Goal: Information Seeking & Learning: Compare options

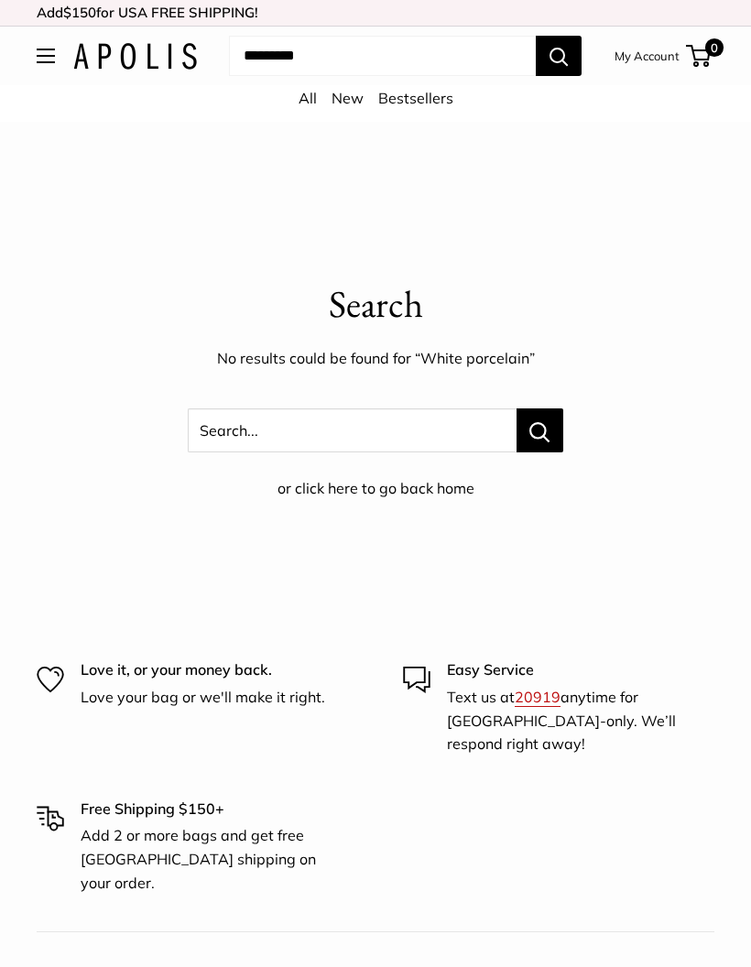
click at [152, 59] on img at bounding box center [135, 56] width 124 height 27
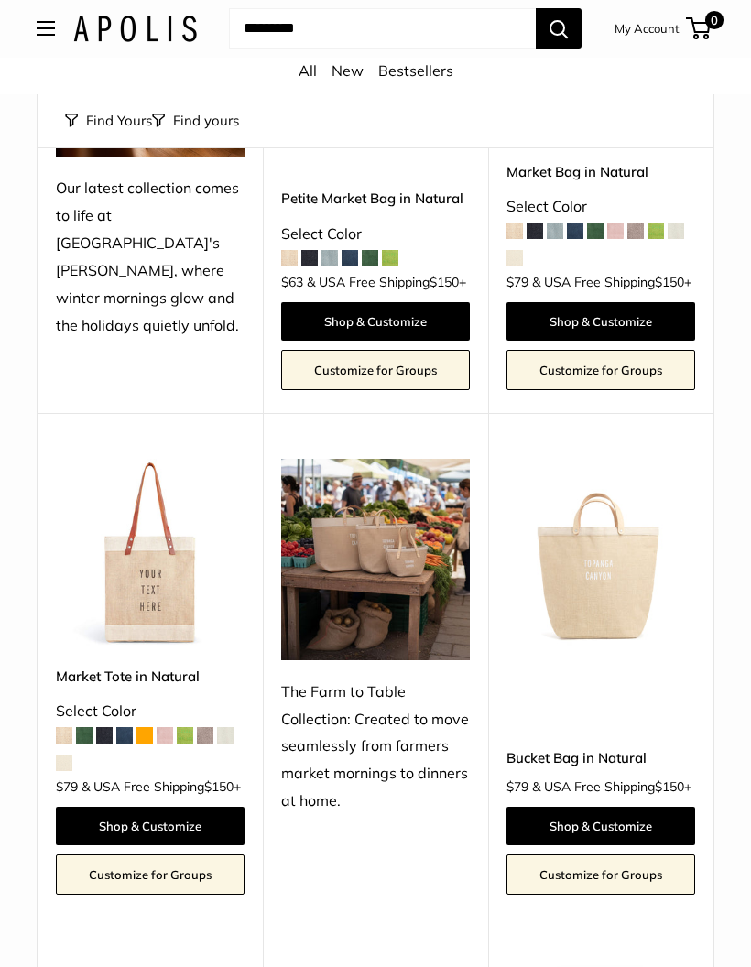
scroll to position [387, 0]
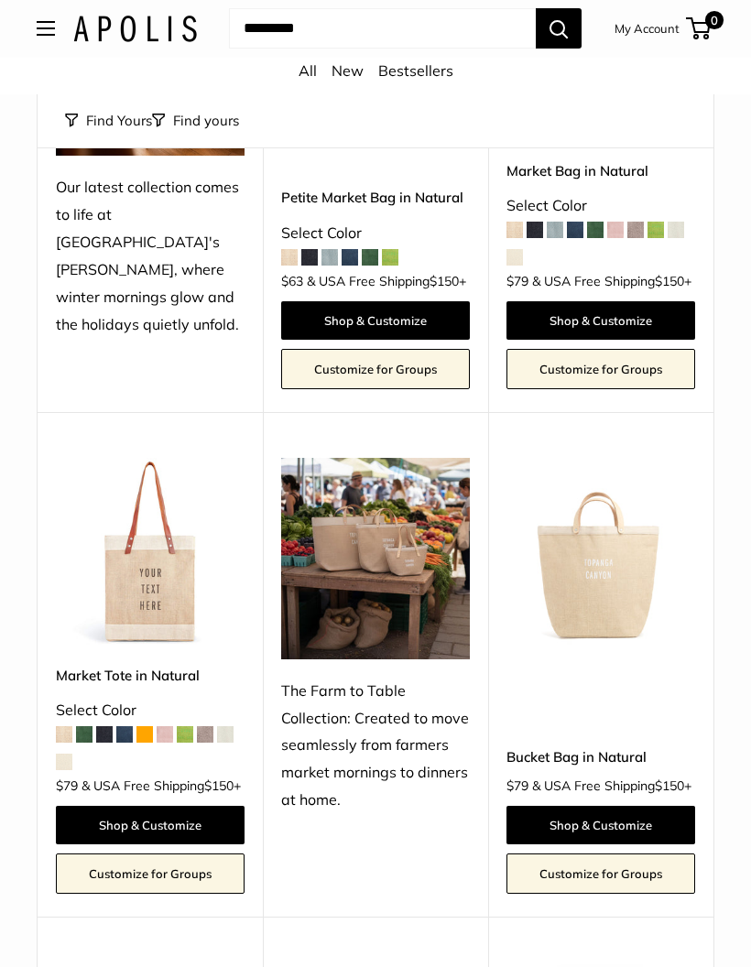
click at [161, 582] on img at bounding box center [150, 553] width 189 height 189
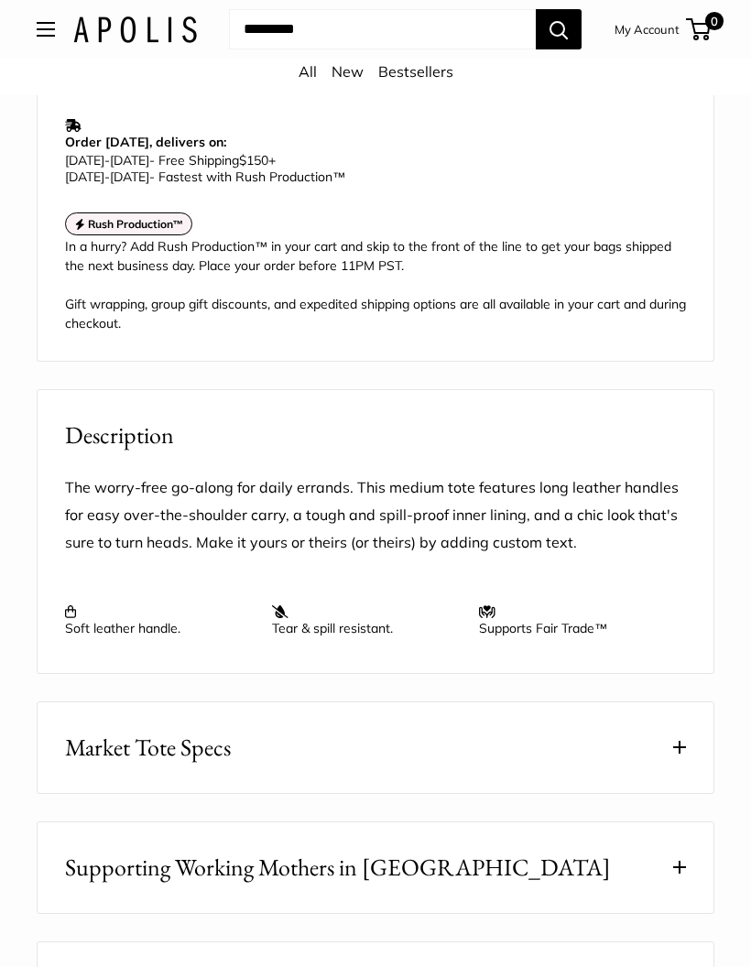
scroll to position [1676, 0]
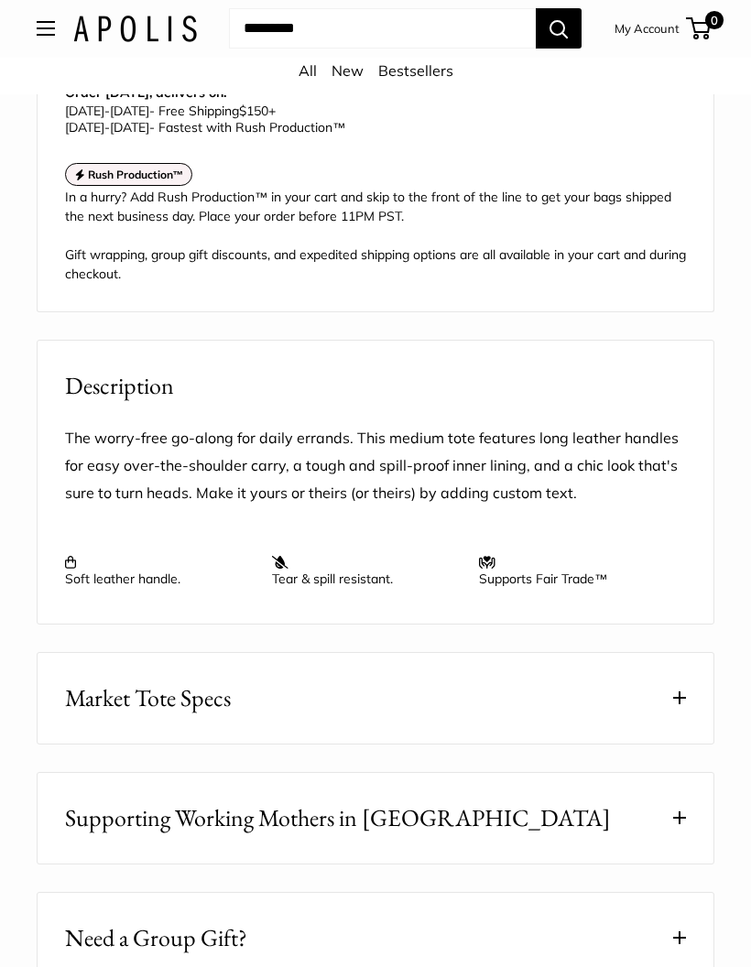
click at [625, 706] on button "Market Tote Specs" at bounding box center [376, 699] width 676 height 91
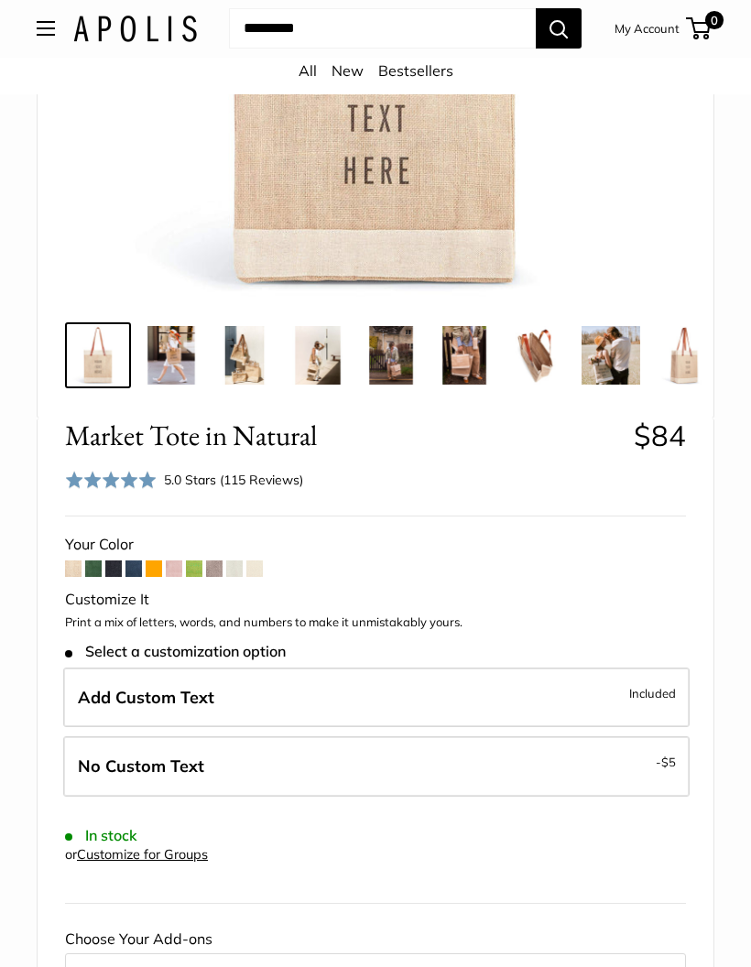
scroll to position [507, 0]
click at [101, 564] on span at bounding box center [93, 568] width 16 height 16
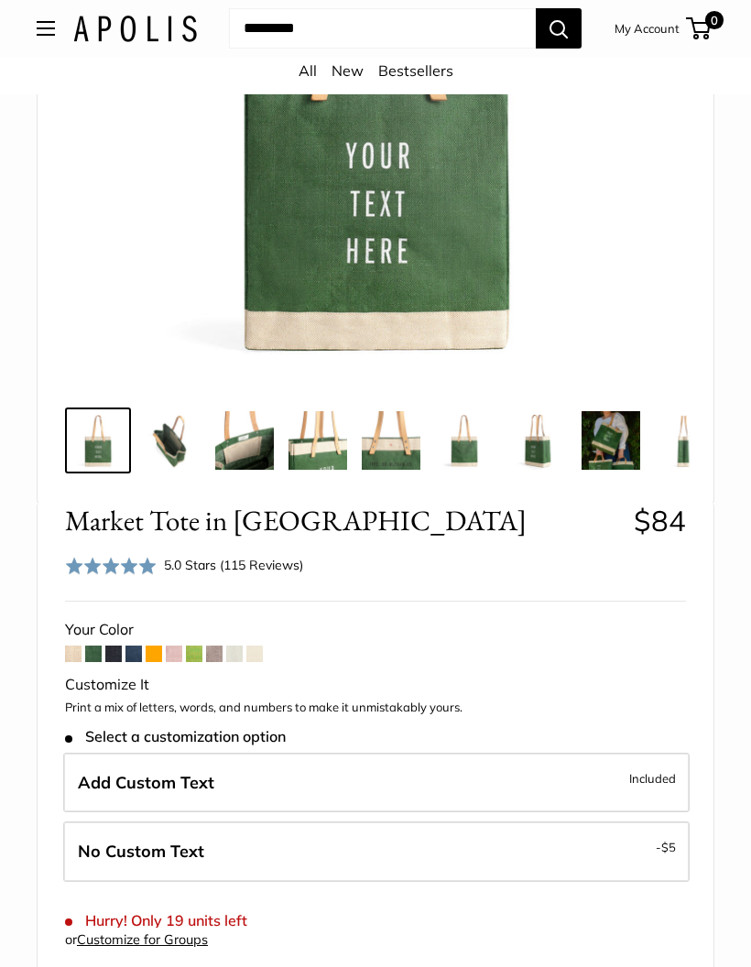
scroll to position [395, 0]
click at [118, 657] on span at bounding box center [113, 653] width 16 height 16
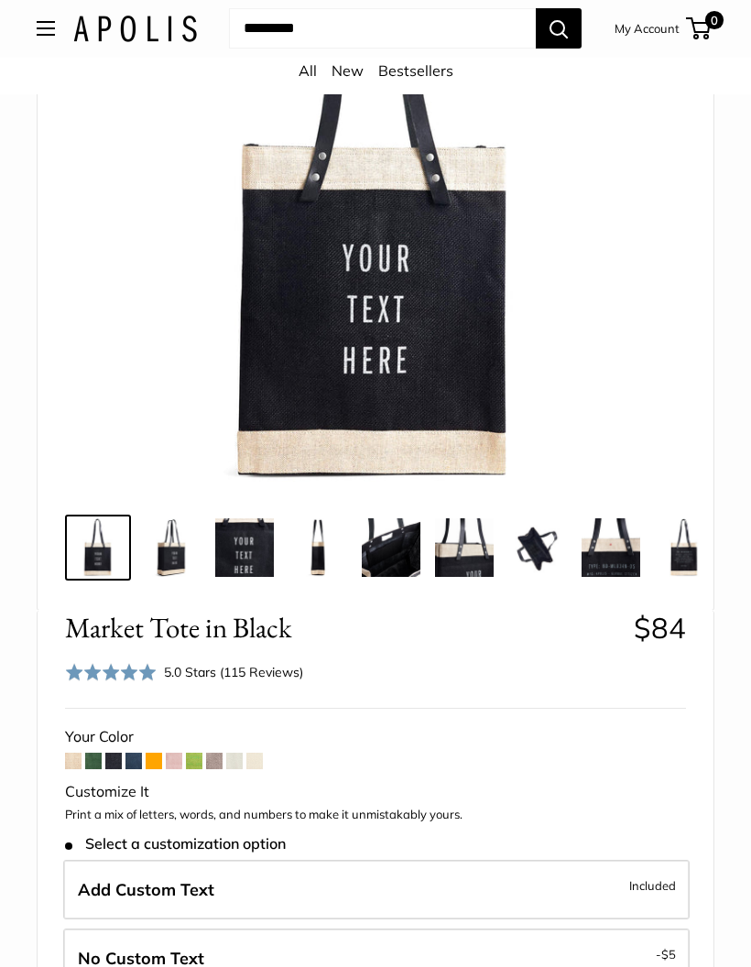
scroll to position [316, 0]
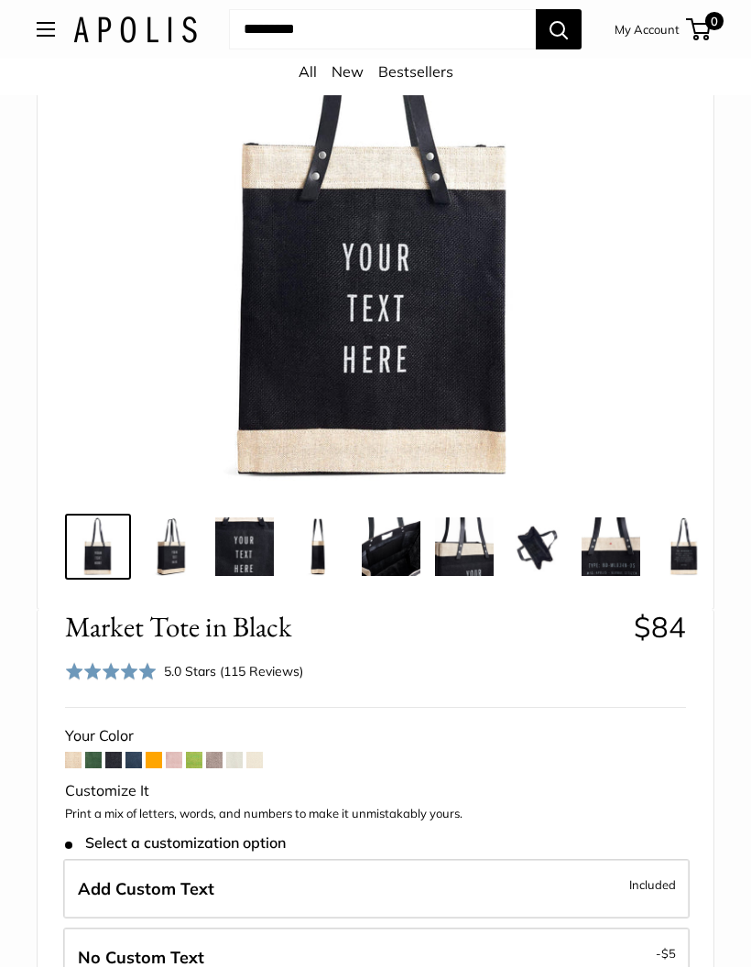
click at [140, 757] on span at bounding box center [133, 760] width 16 height 16
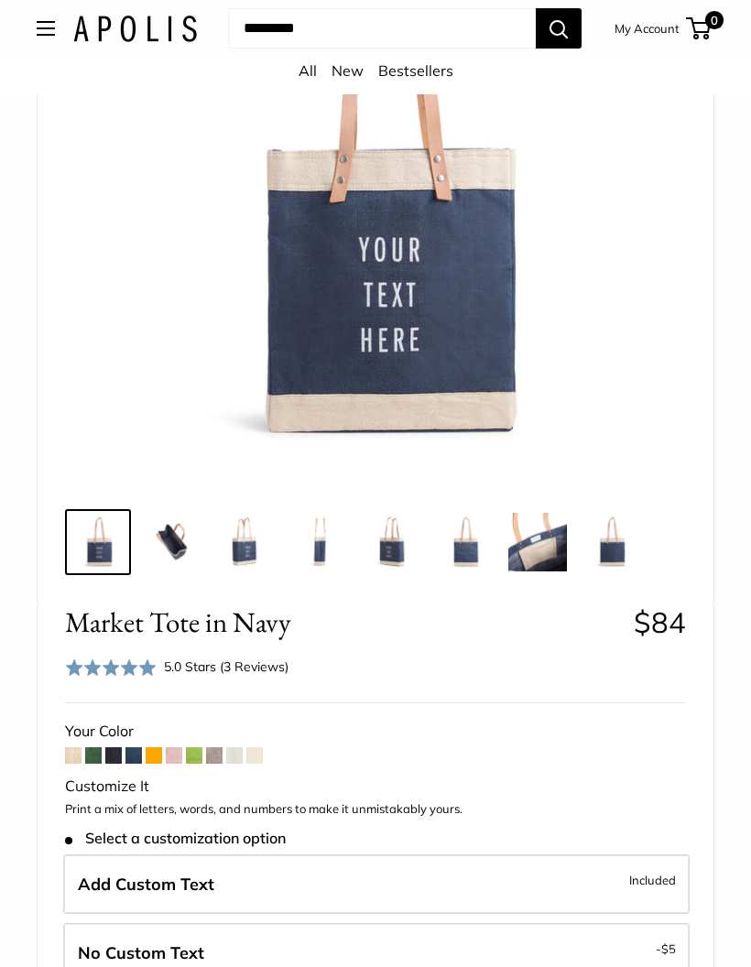
scroll to position [296, 0]
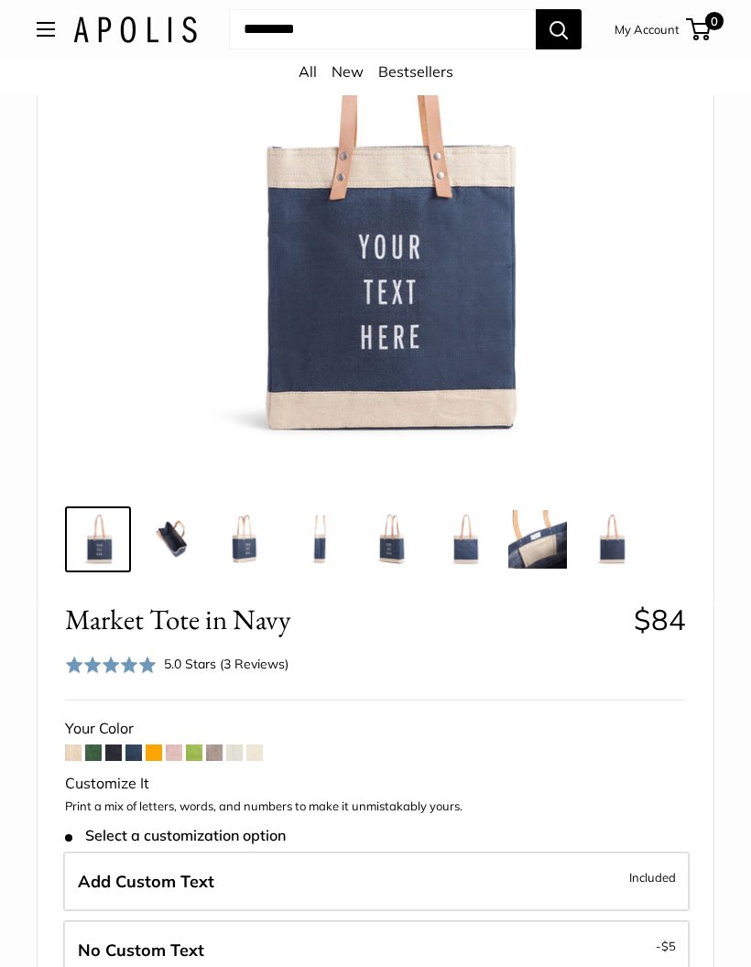
click at [222, 754] on span at bounding box center [214, 752] width 16 height 16
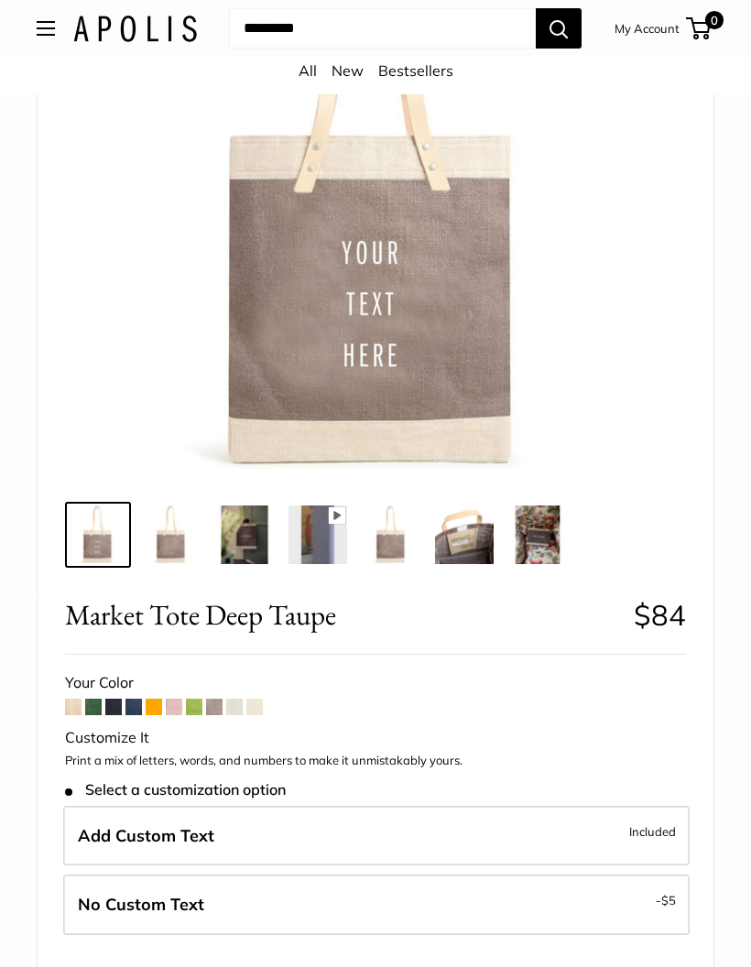
scroll to position [328, 0]
click at [181, 698] on span at bounding box center [174, 706] width 16 height 16
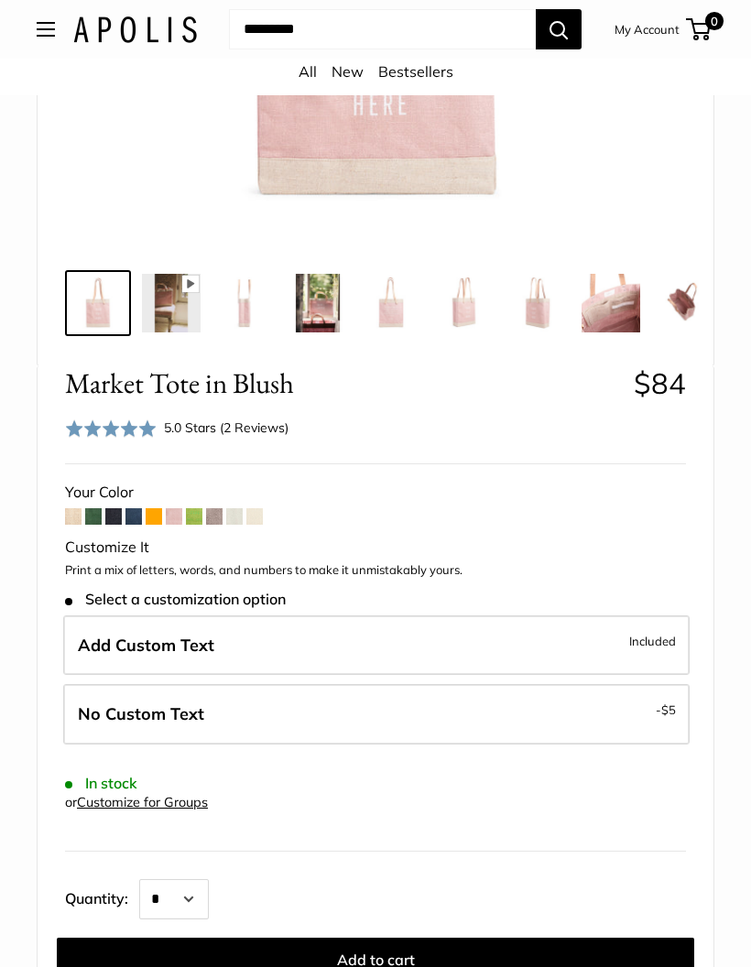
scroll to position [531, 0]
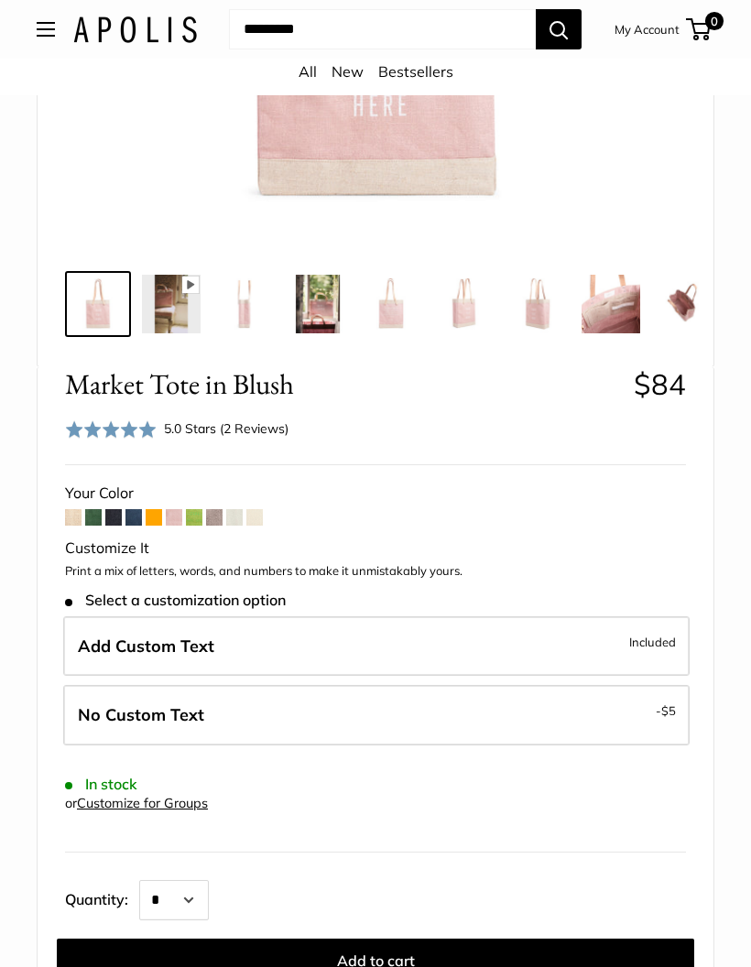
click at [235, 516] on span at bounding box center [234, 517] width 16 height 16
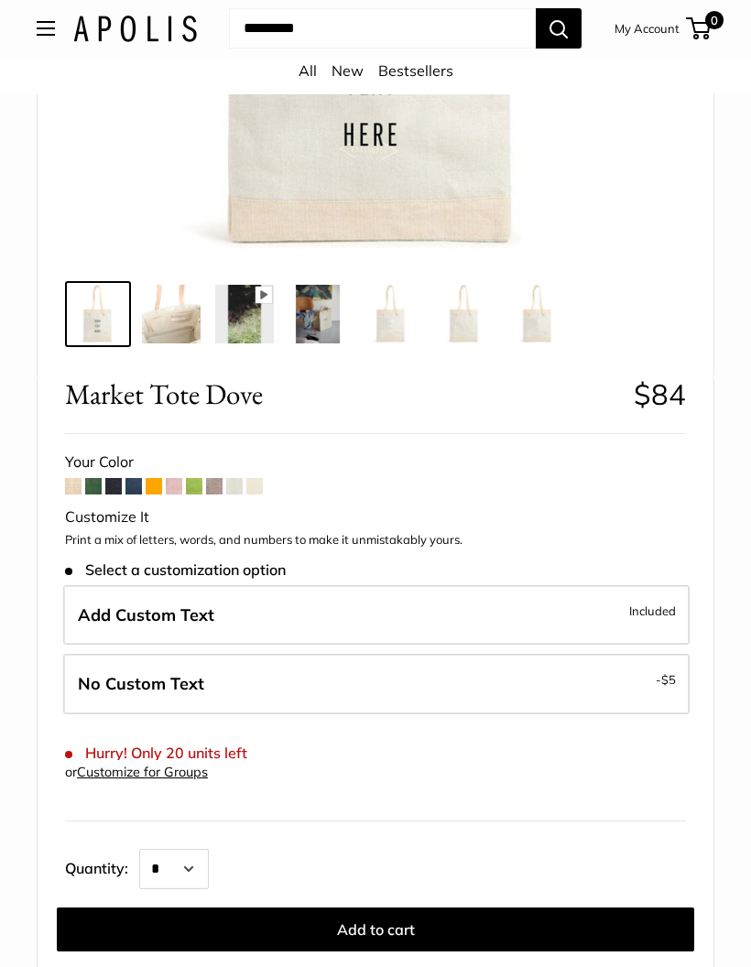
scroll to position [522, 0]
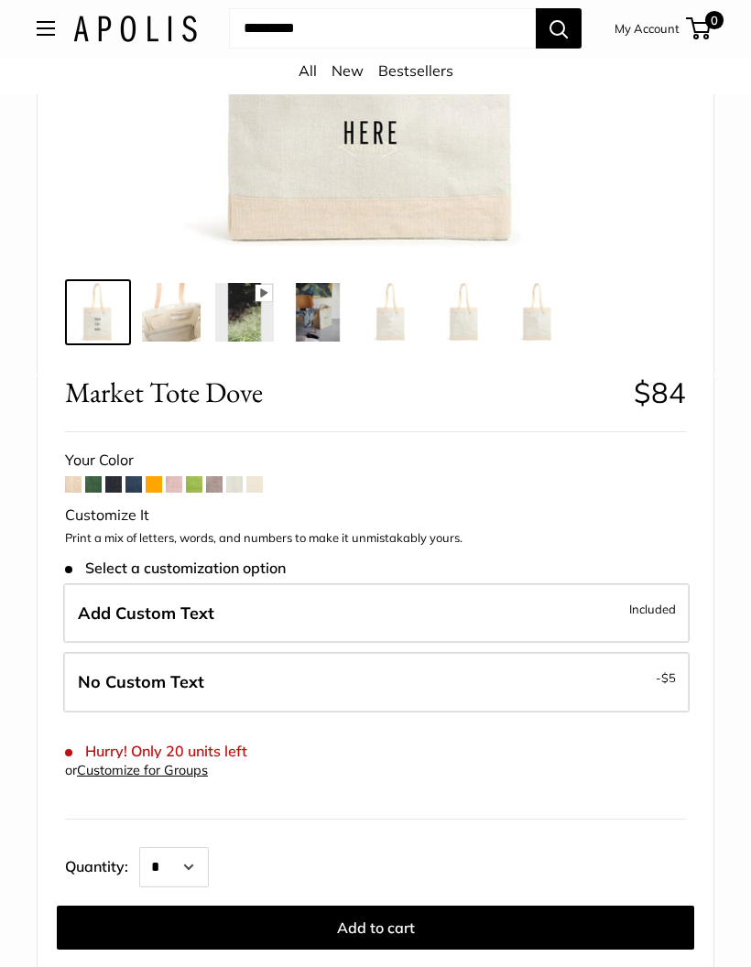
click at [263, 478] on span at bounding box center [254, 485] width 16 height 16
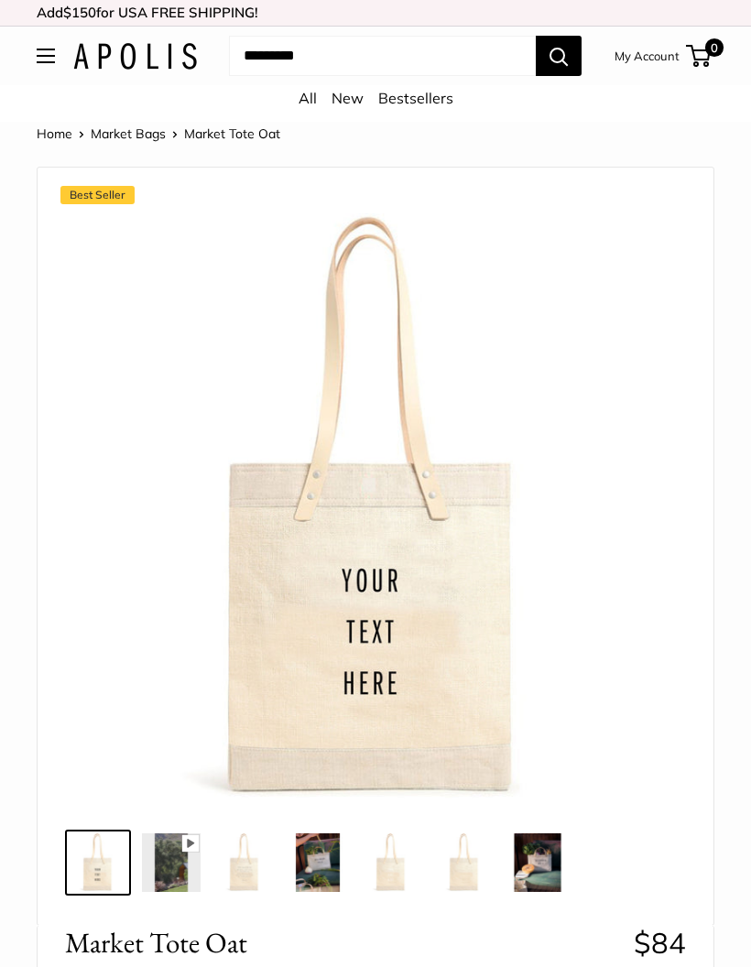
click at [135, 133] on link "Market Bags" at bounding box center [128, 133] width 75 height 16
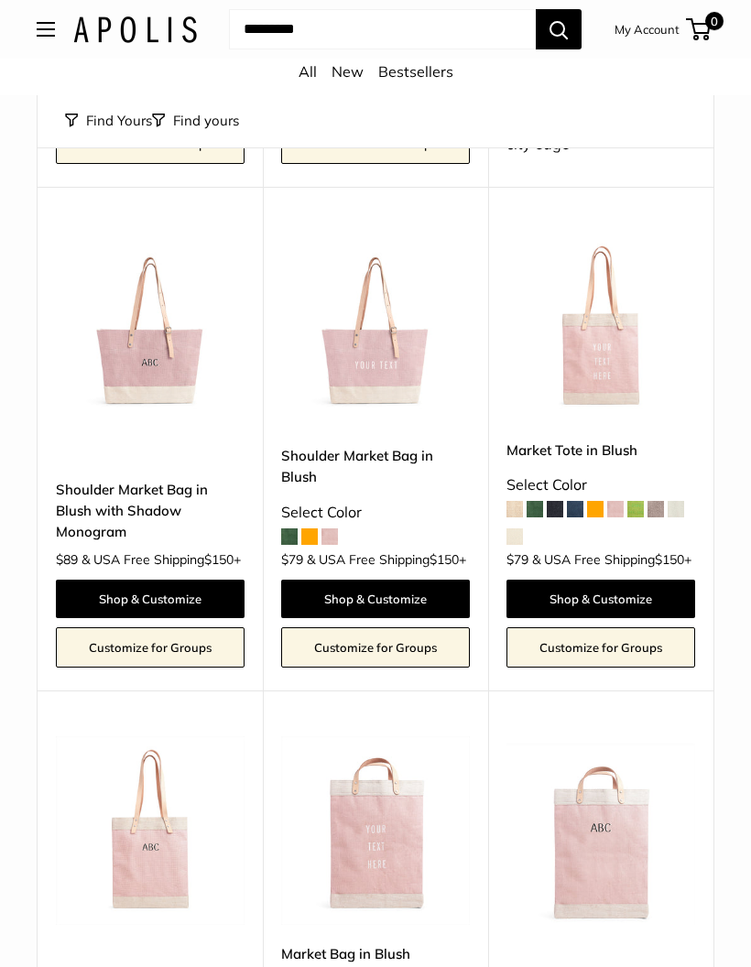
scroll to position [2085, 0]
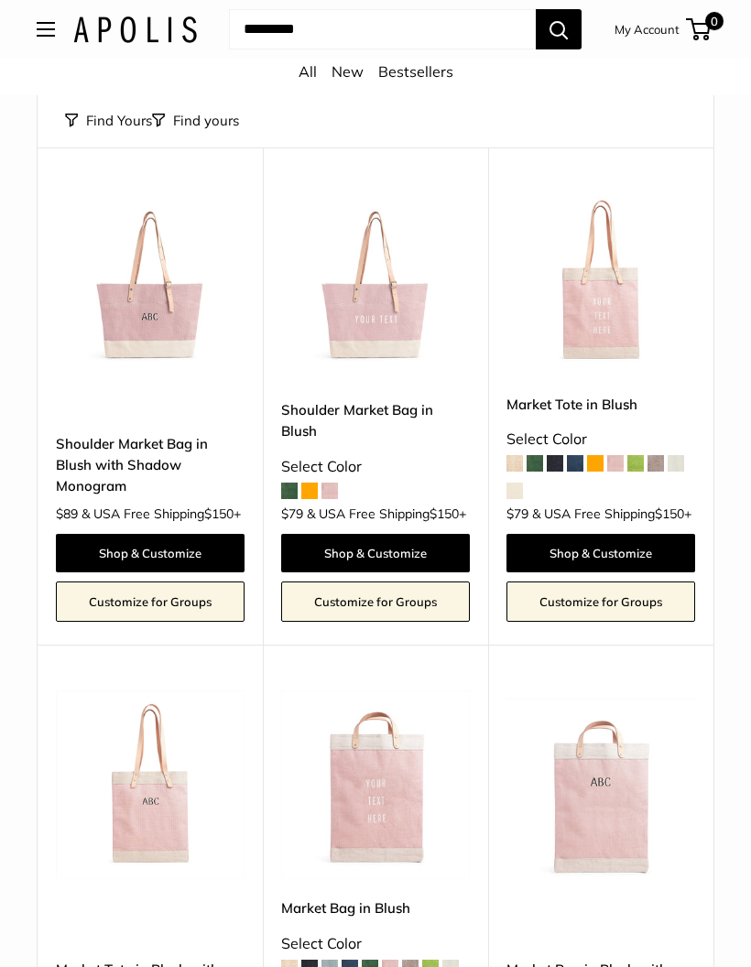
click at [160, 487] on link "Shoulder Market Bag in Blush with Shadow Monogram" at bounding box center [150, 465] width 189 height 64
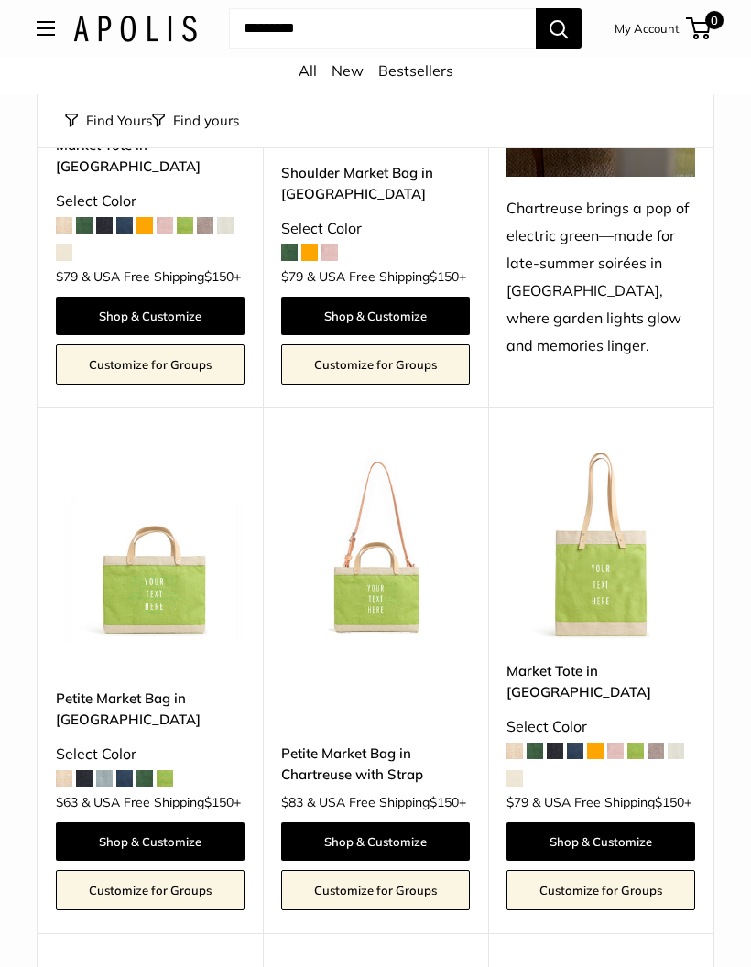
scroll to position [3878, 0]
click at [382, 639] on img at bounding box center [375, 547] width 189 height 189
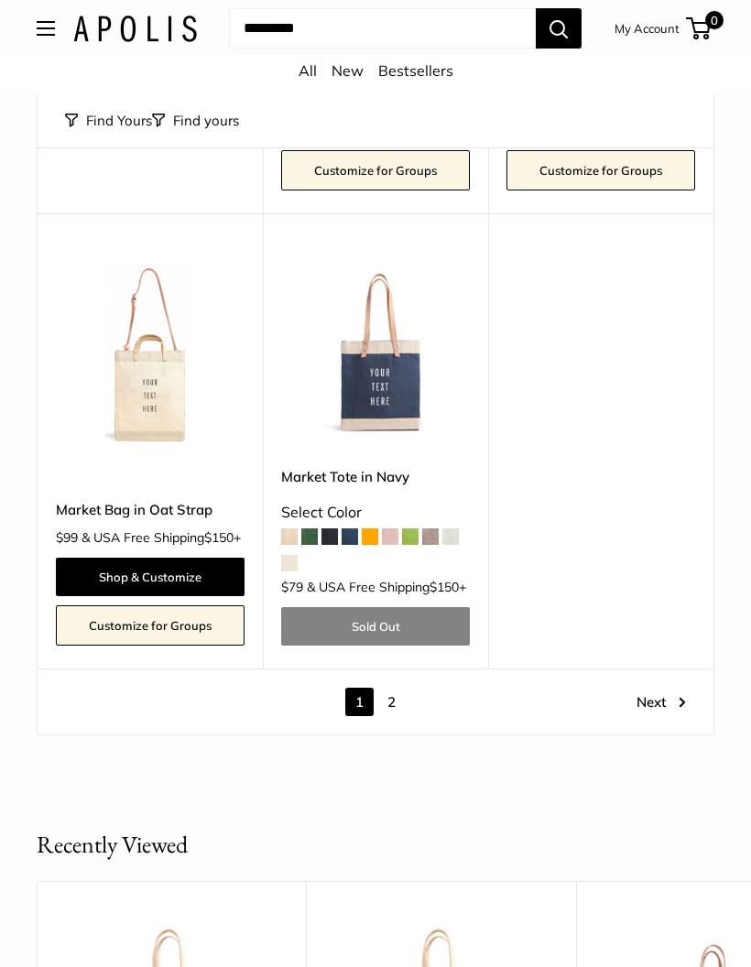
scroll to position [7666, 0]
click at [670, 716] on link "Next" at bounding box center [660, 701] width 49 height 28
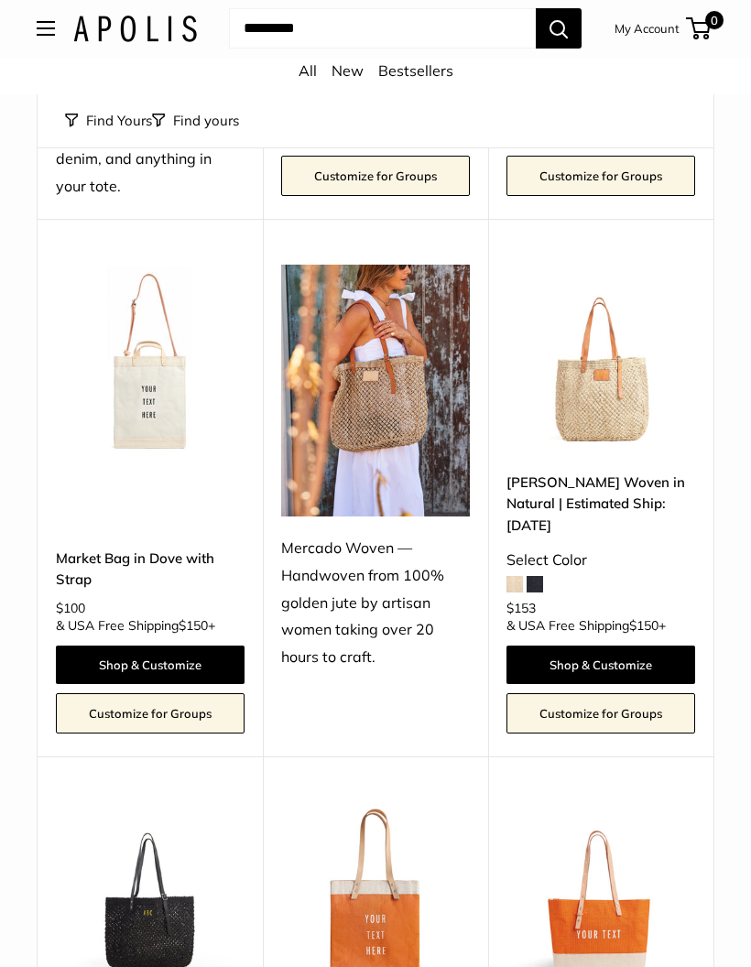
scroll to position [600, 0]
click at [618, 397] on img at bounding box center [600, 359] width 189 height 189
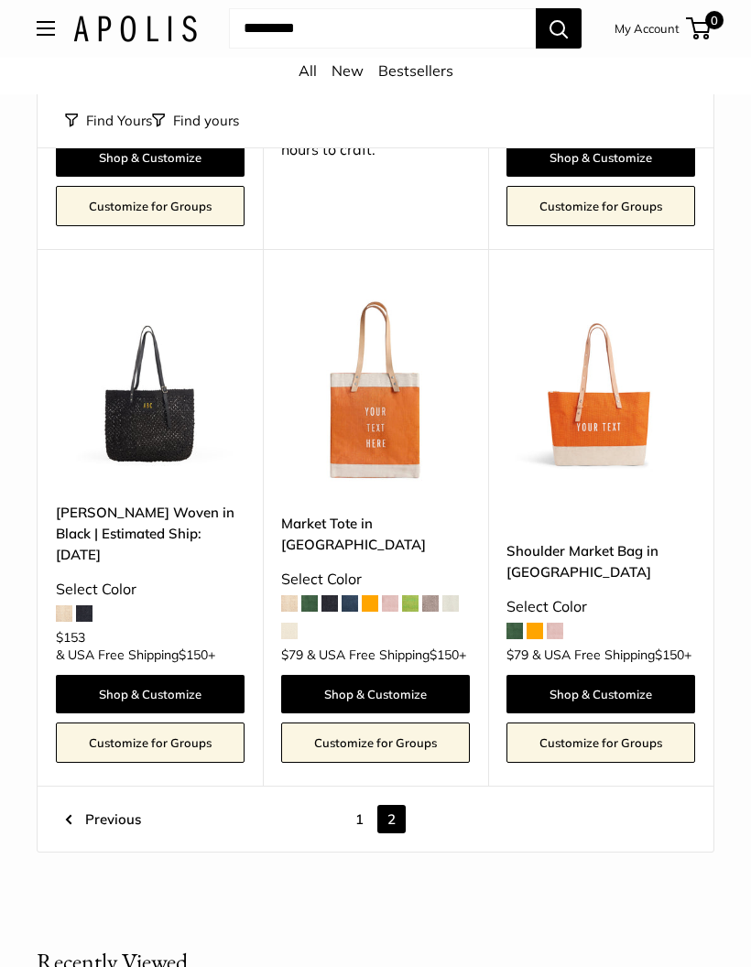
scroll to position [1174, 0]
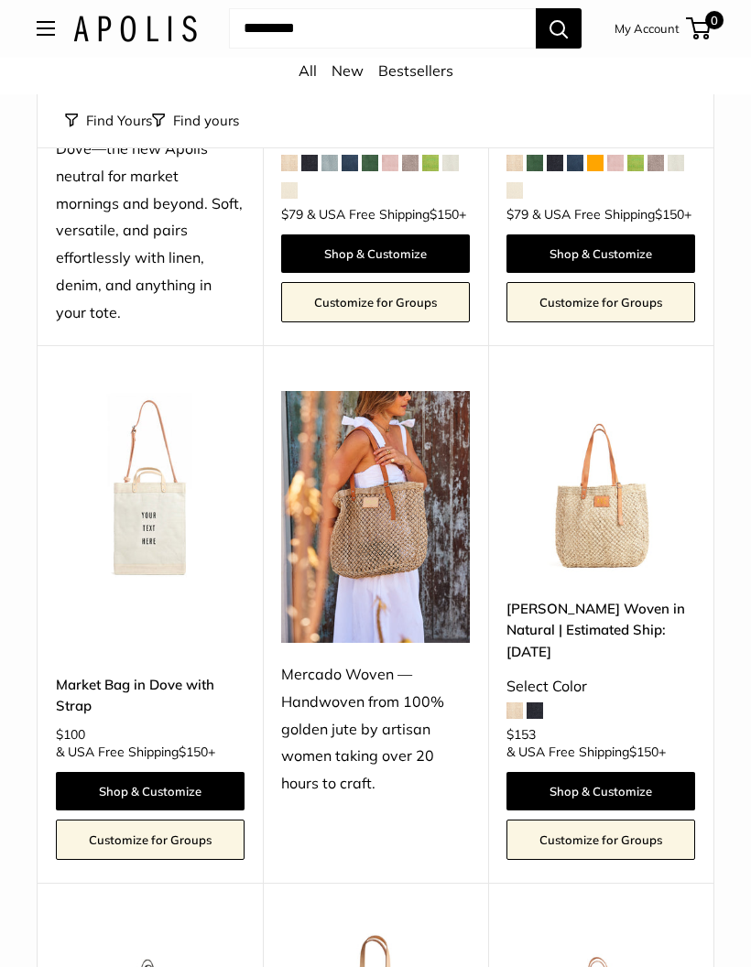
click at [43, 31] on span "Open menu" at bounding box center [45, 29] width 5 height 5
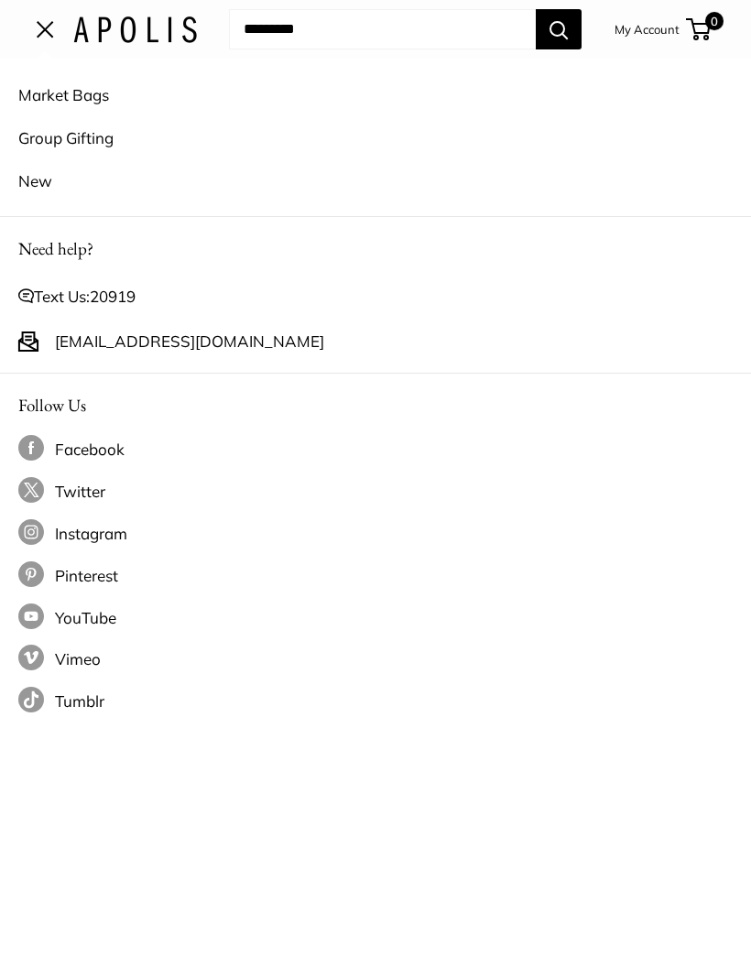
click at [52, 180] on link "New" at bounding box center [375, 180] width 714 height 43
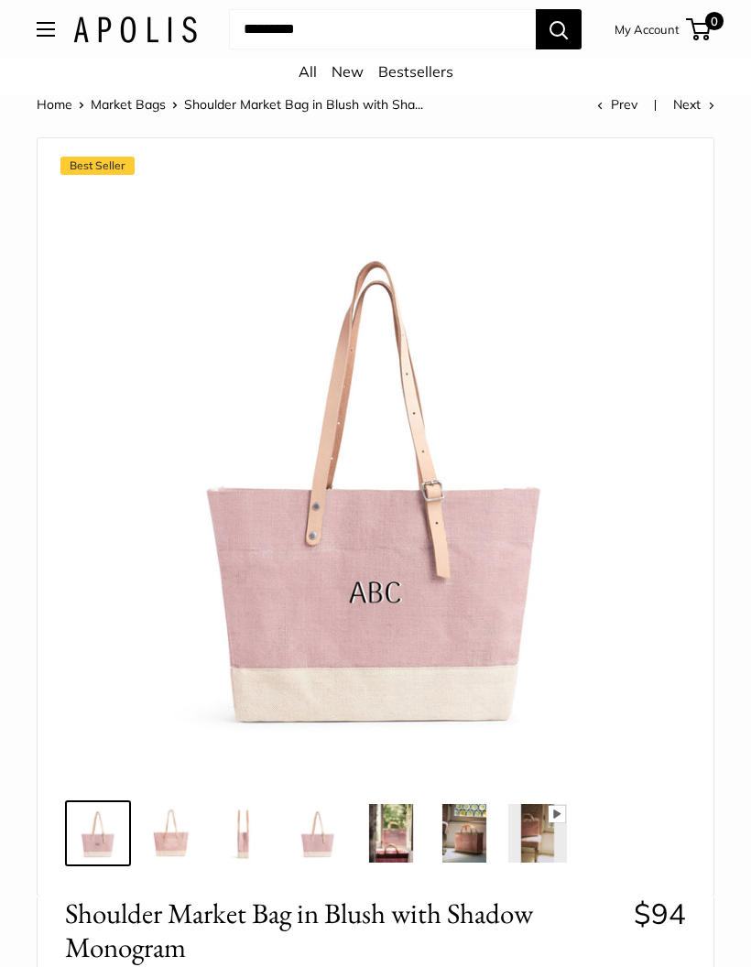
click at [383, 583] on img at bounding box center [375, 480] width 593 height 593
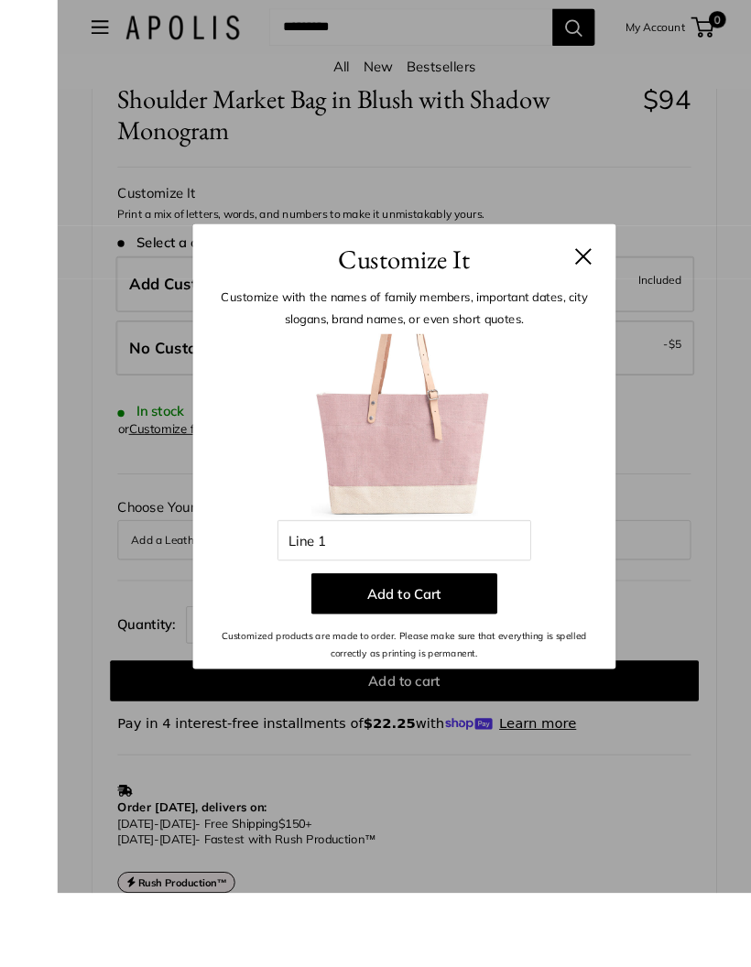
scroll to position [875, 0]
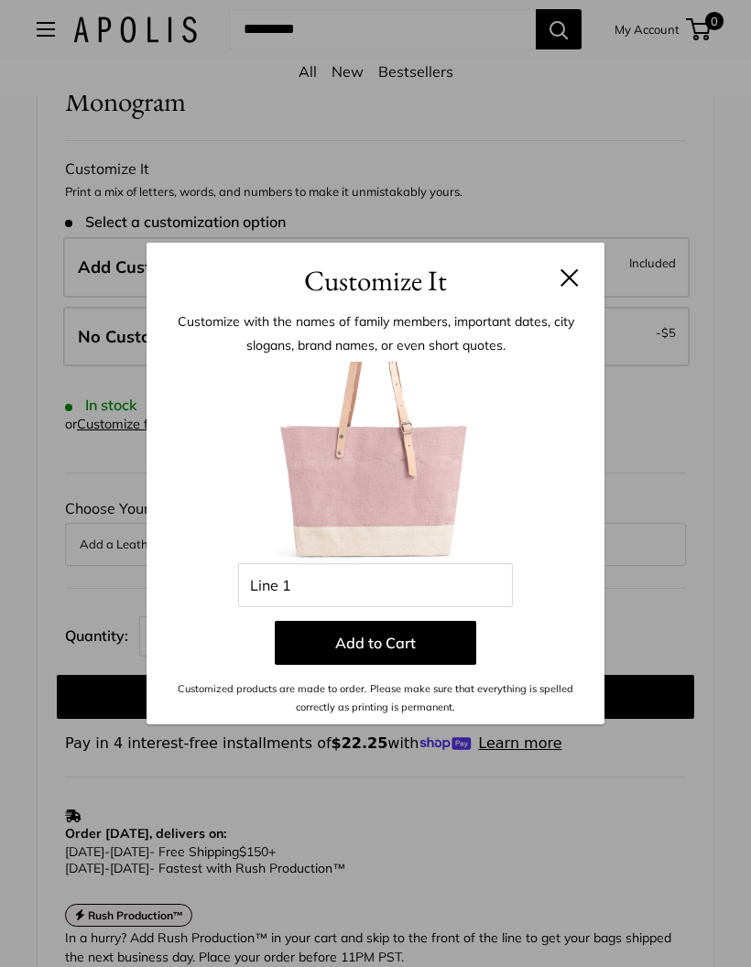
click at [576, 284] on button at bounding box center [569, 277] width 18 height 18
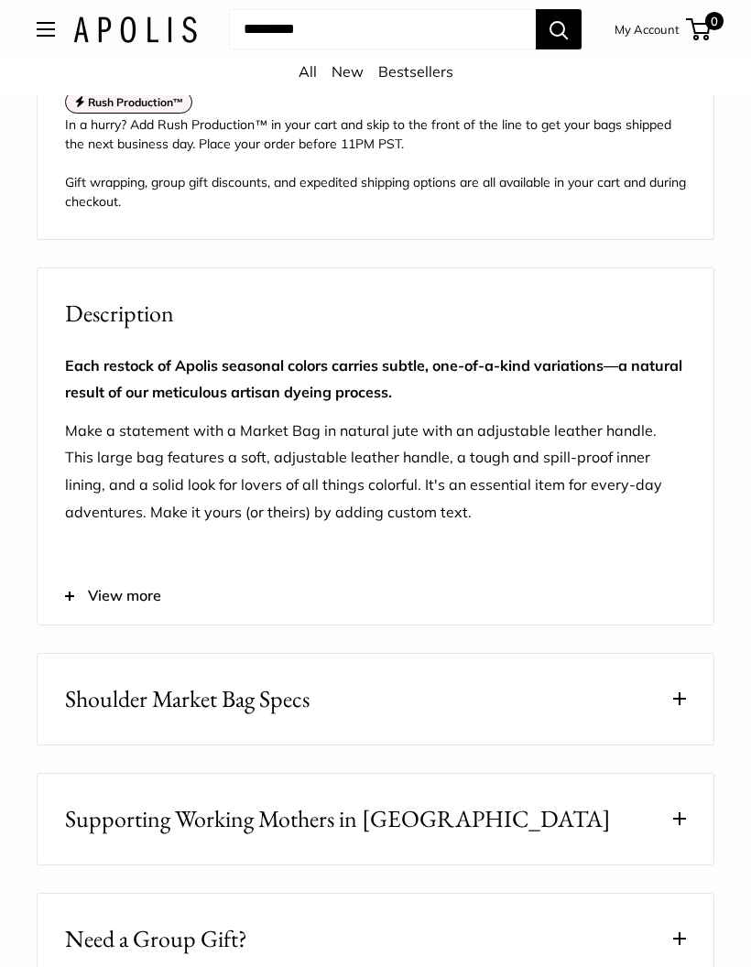
scroll to position [1804, 0]
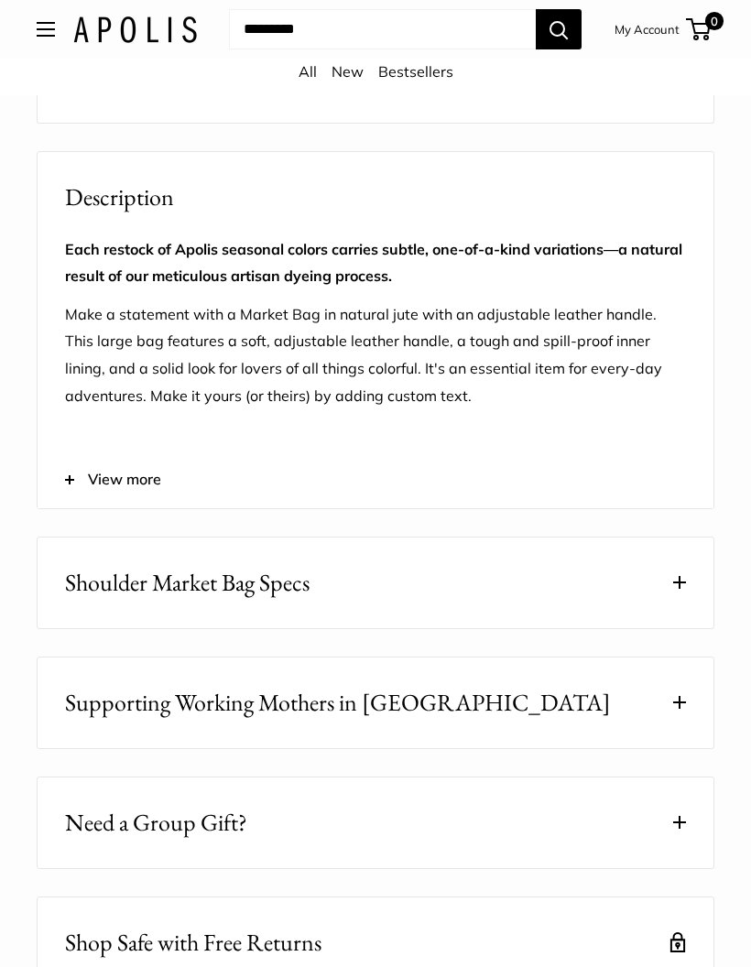
click at [616, 576] on button "Shoulder Market Bag Specs" at bounding box center [376, 582] width 676 height 91
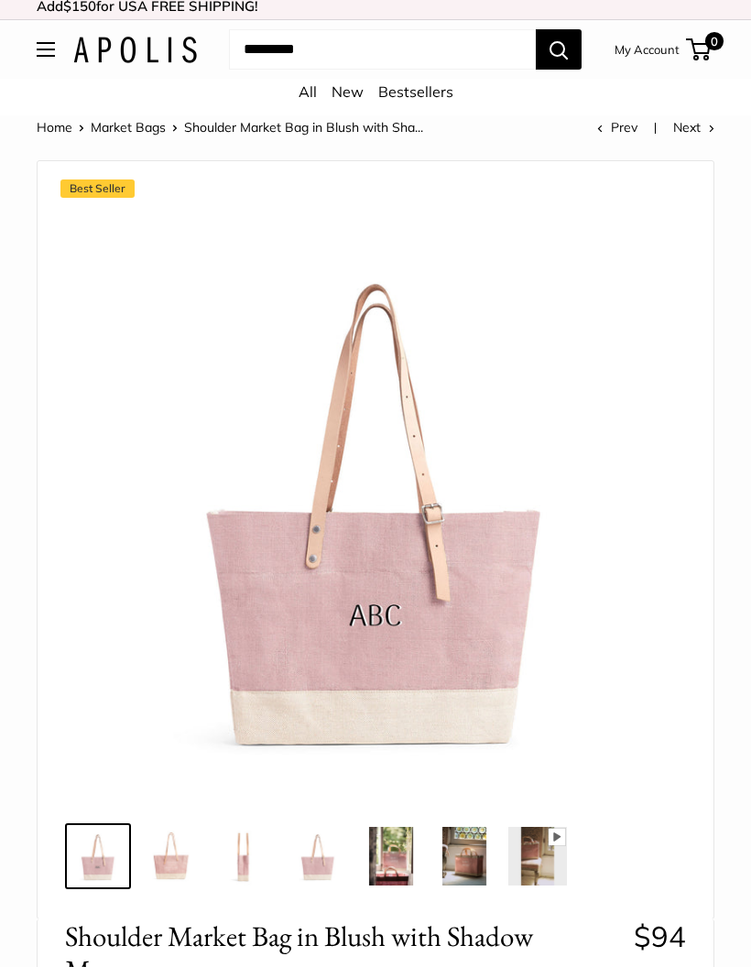
scroll to position [0, 0]
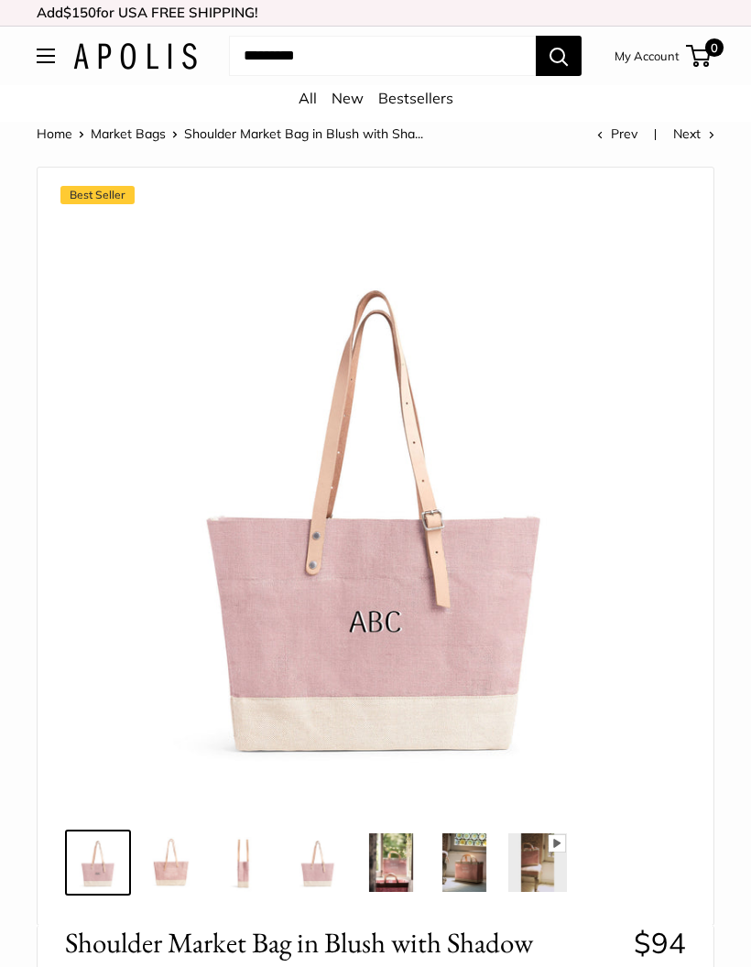
scroll to position [29, 0]
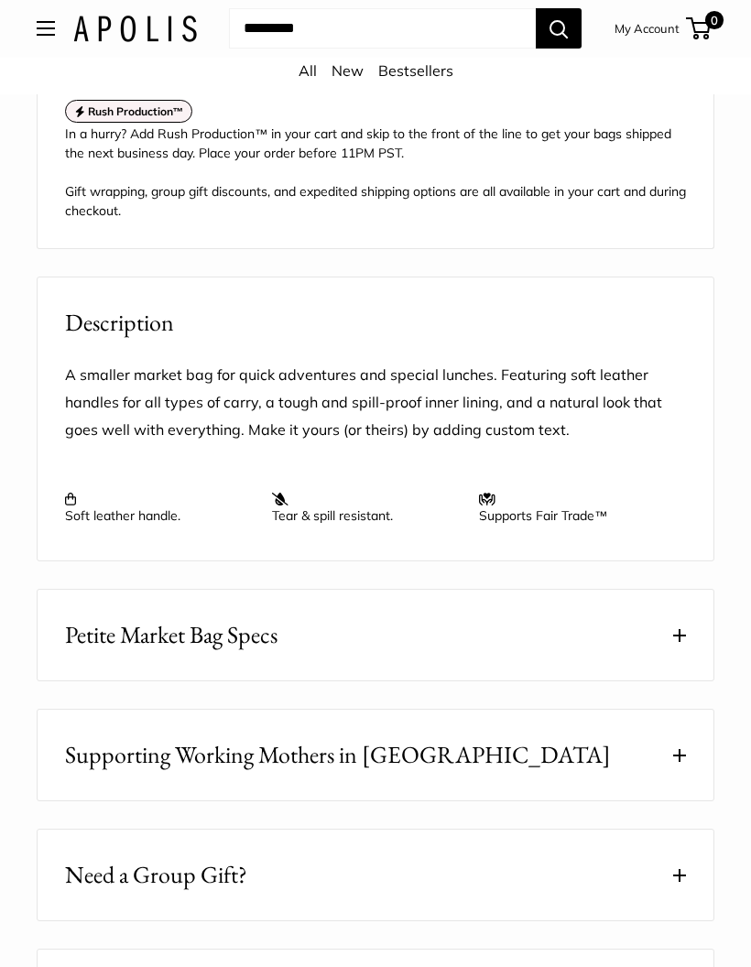
scroll to position [1502, 0]
click at [542, 651] on button "Petite Market Bag Specs" at bounding box center [376, 635] width 676 height 91
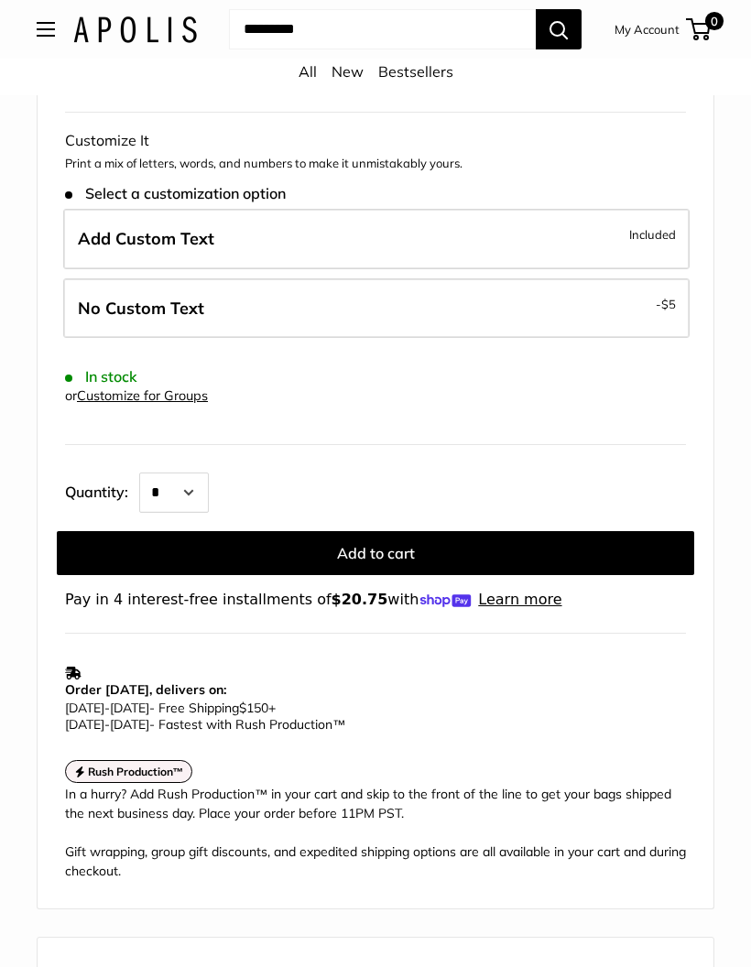
scroll to position [829, 0]
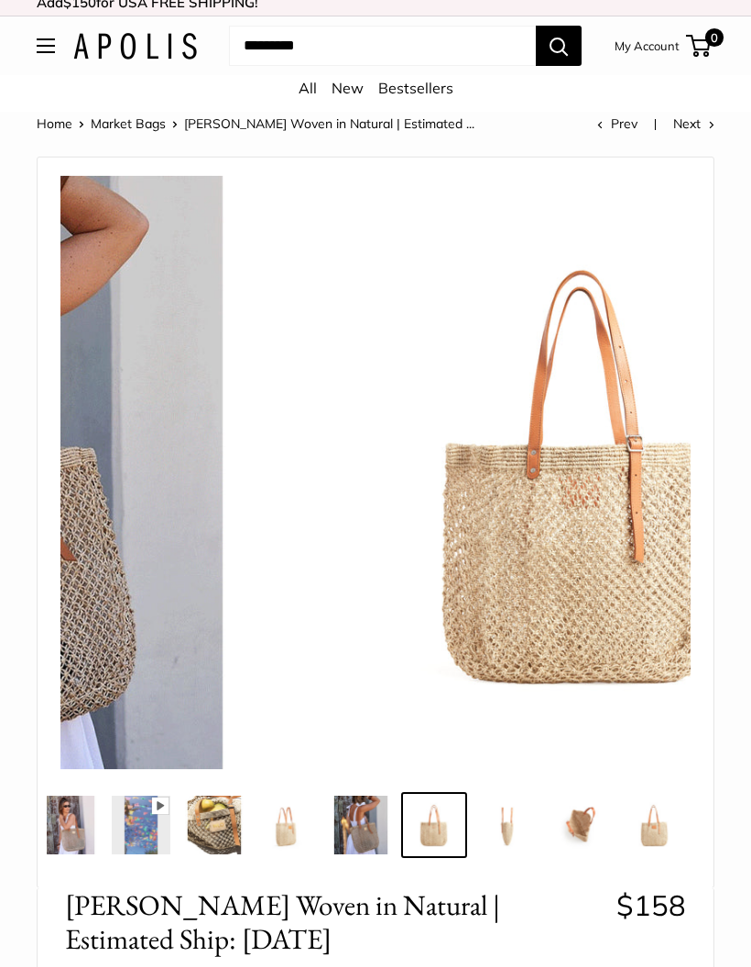
scroll to position [0, 178]
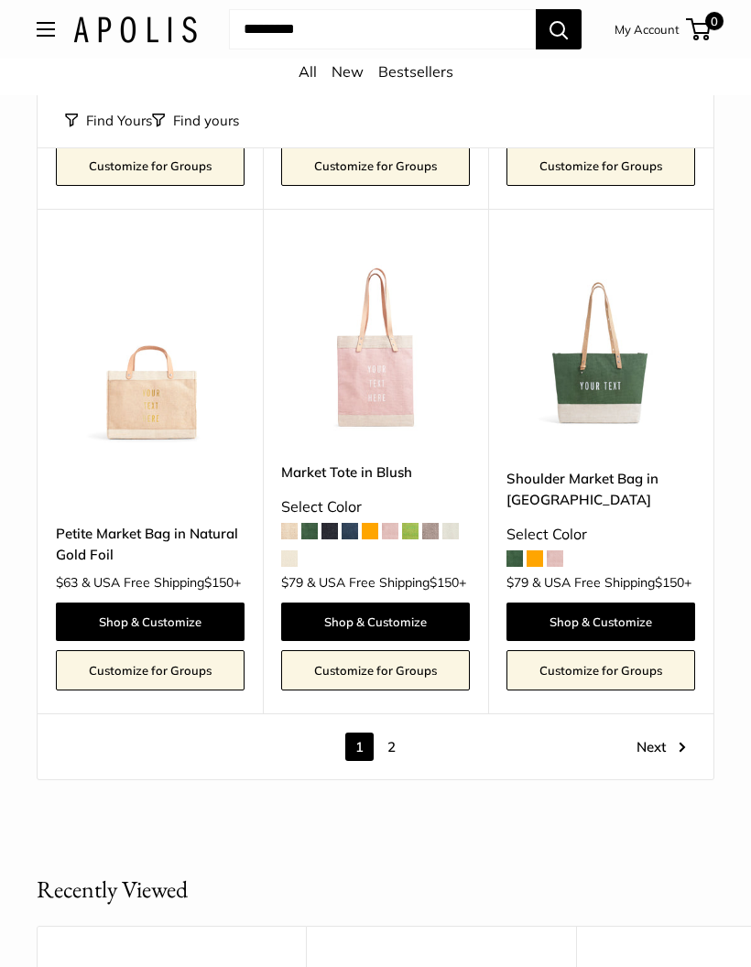
scroll to position [7585, 0]
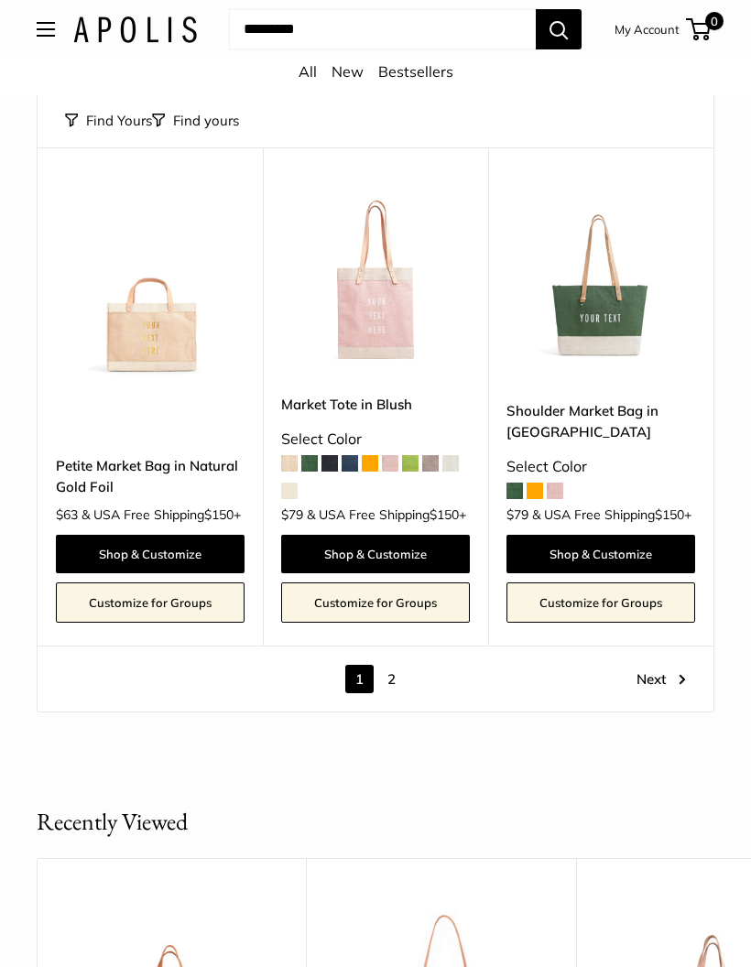
click at [674, 693] on link "Next" at bounding box center [660, 679] width 49 height 28
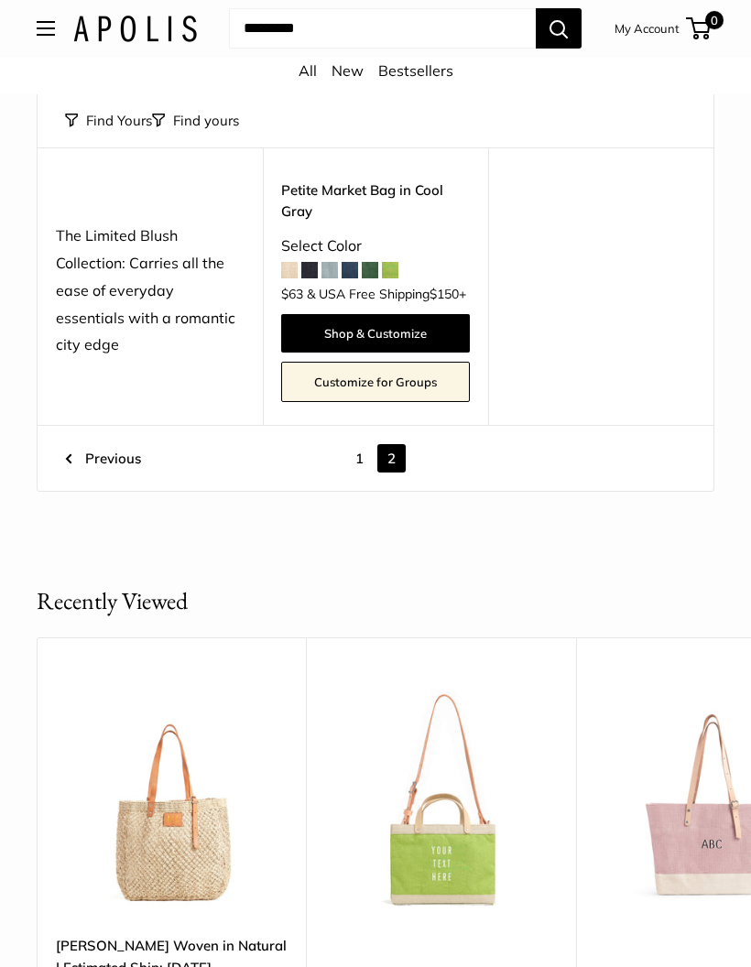
scroll to position [1996, 0]
